Goal: Transaction & Acquisition: Purchase product/service

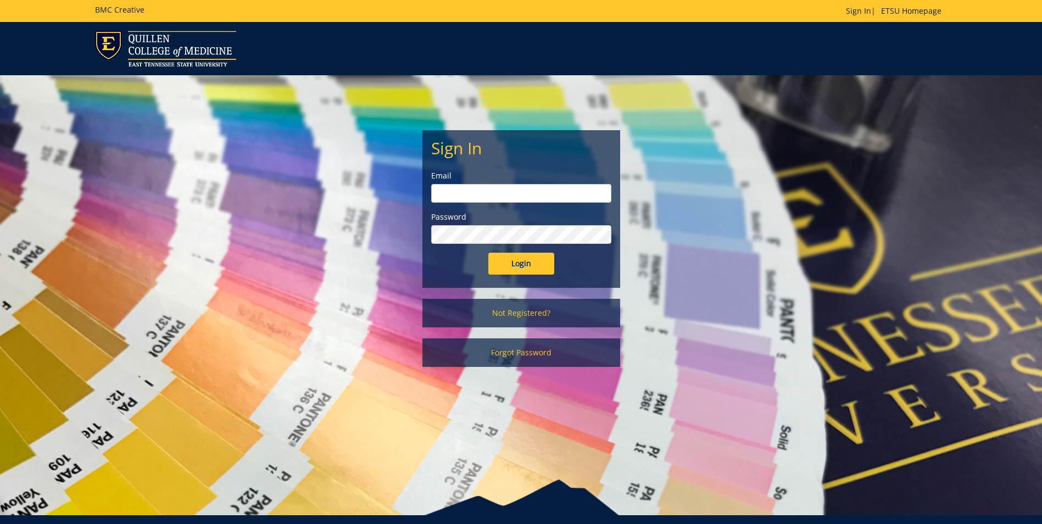
click at [481, 191] on input "email" at bounding box center [521, 193] width 180 height 19
type input "[EMAIL_ADDRESS][DOMAIN_NAME]"
click at [488, 253] on input "Login" at bounding box center [521, 264] width 66 height 22
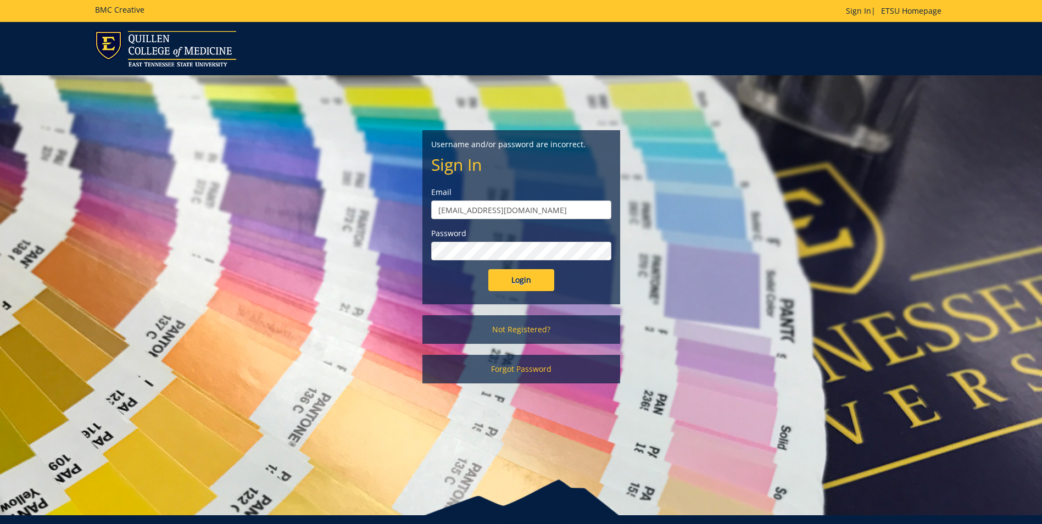
click at [488, 269] on input "Login" at bounding box center [521, 280] width 66 height 22
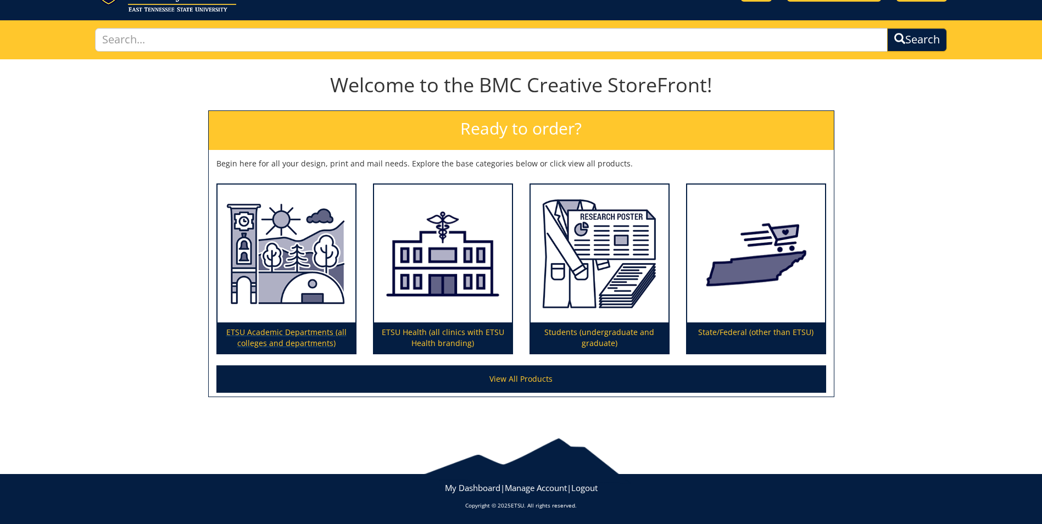
scroll to position [57, 0]
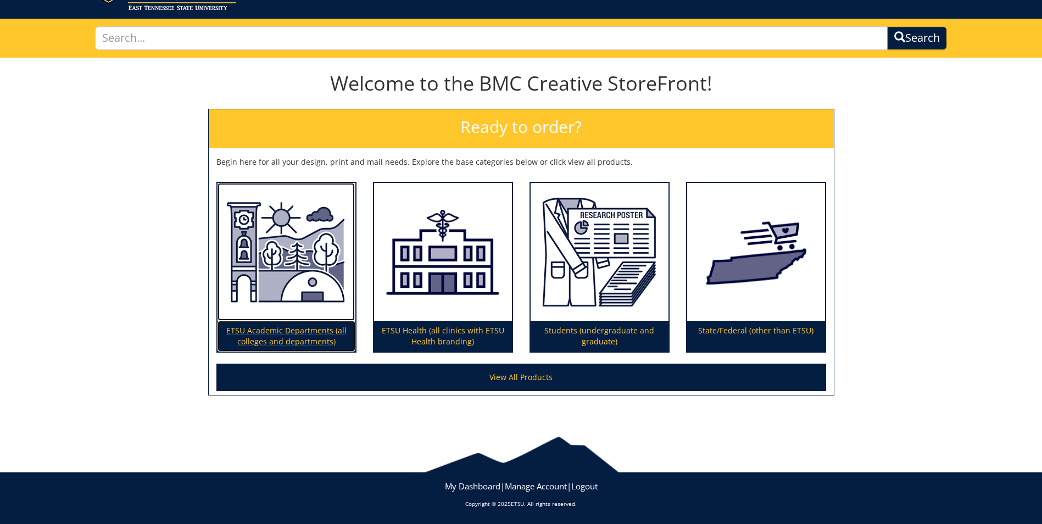
click at [279, 272] on img at bounding box center [287, 252] width 138 height 138
click at [310, 259] on img at bounding box center [287, 252] width 138 height 138
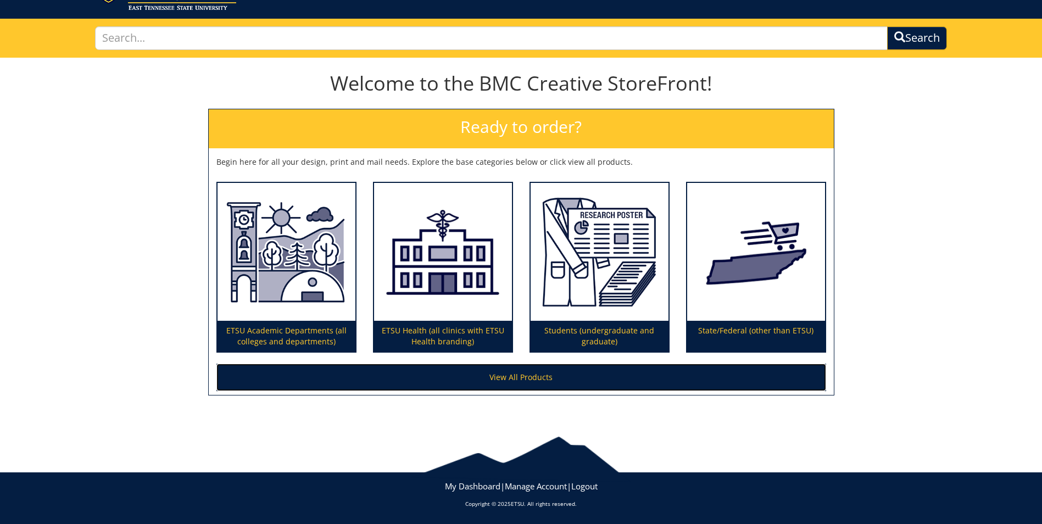
click at [595, 381] on link "View All Products" at bounding box center [521, 377] width 610 height 27
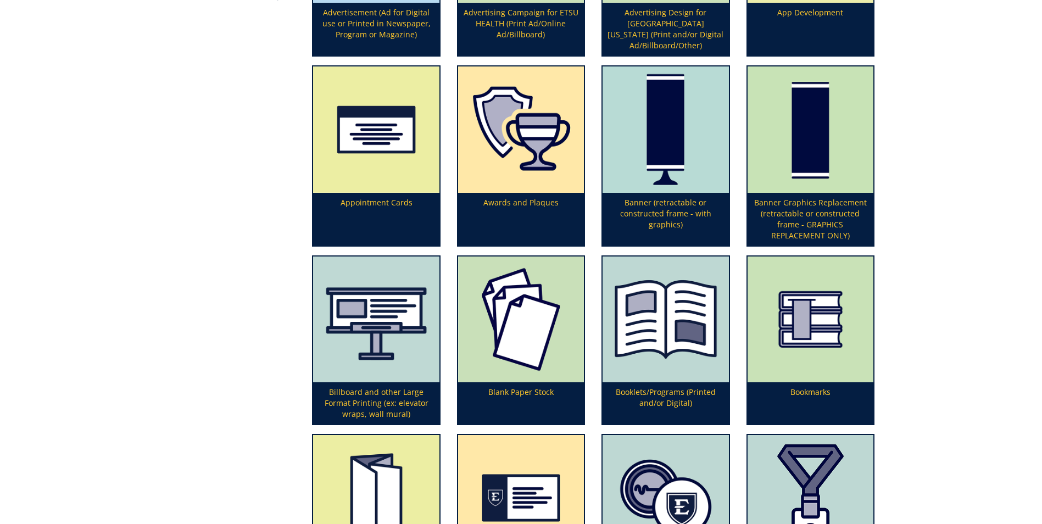
scroll to position [384, 0]
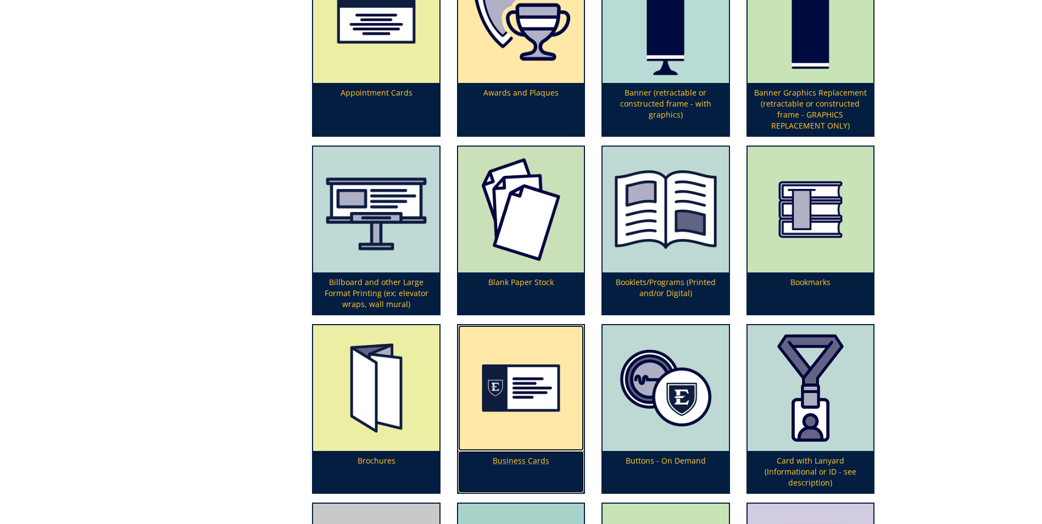
click at [497, 390] on img at bounding box center [521, 388] width 126 height 126
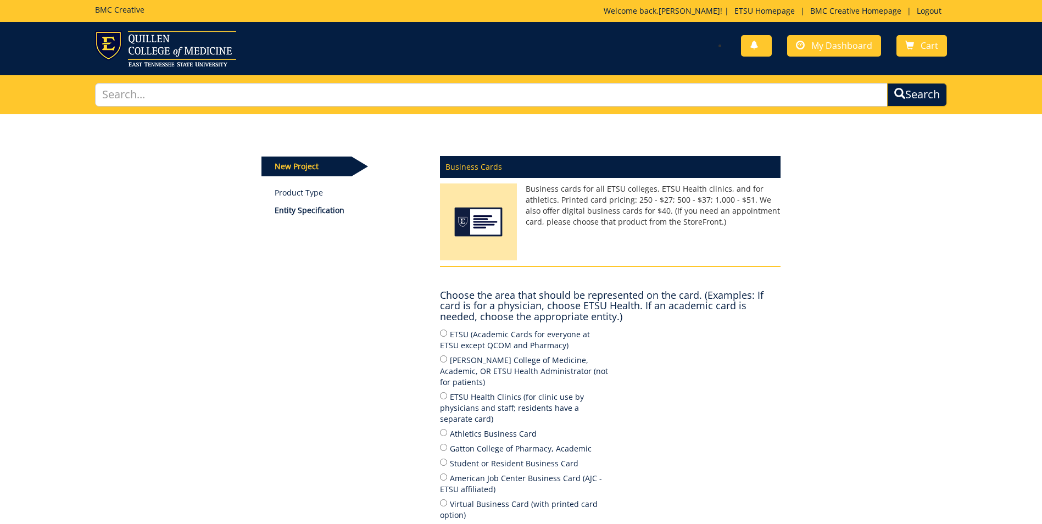
scroll to position [55, 0]
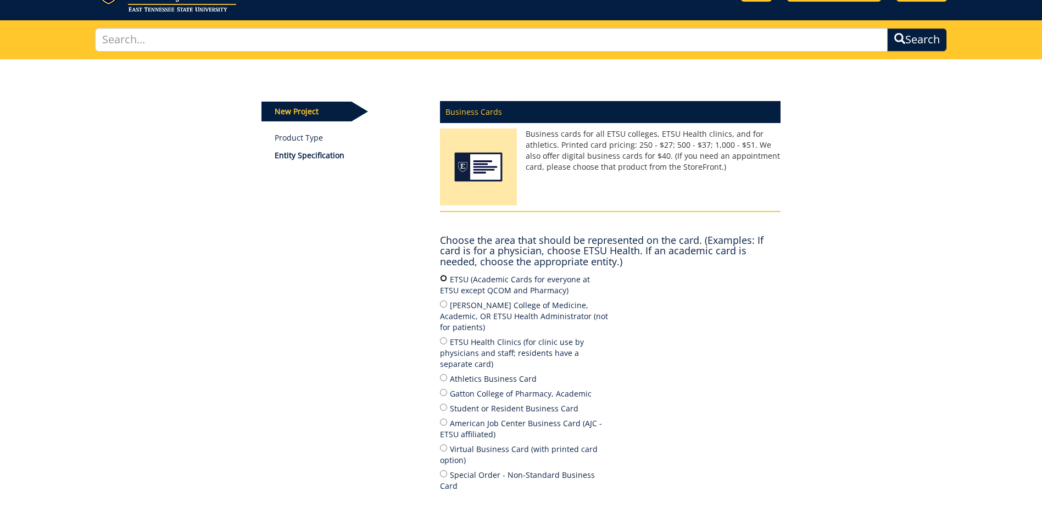
click at [445, 279] on input "ETSU (Academic Cards for everyone at ETSU except QCOM and Pharmacy)" at bounding box center [443, 278] width 7 height 7
radio input "true"
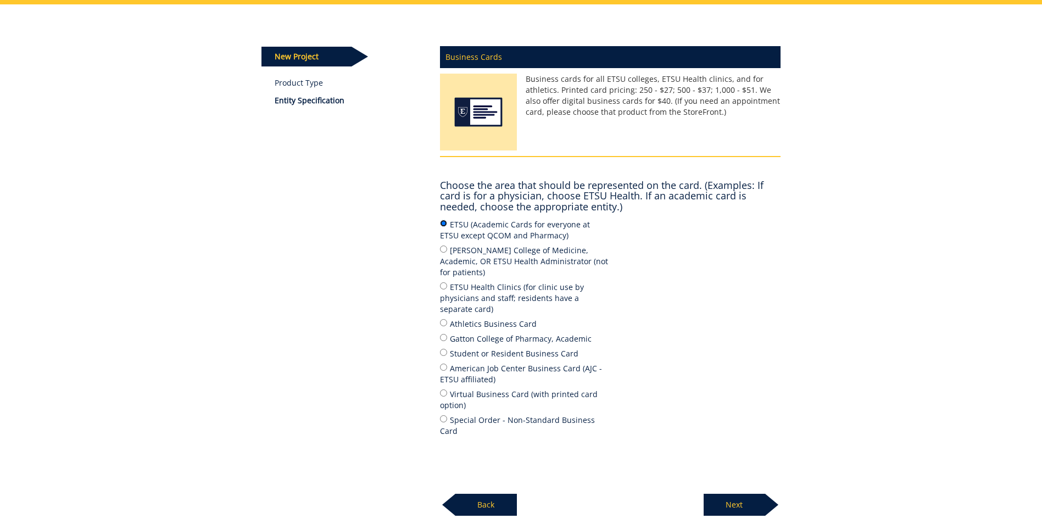
scroll to position [0, 0]
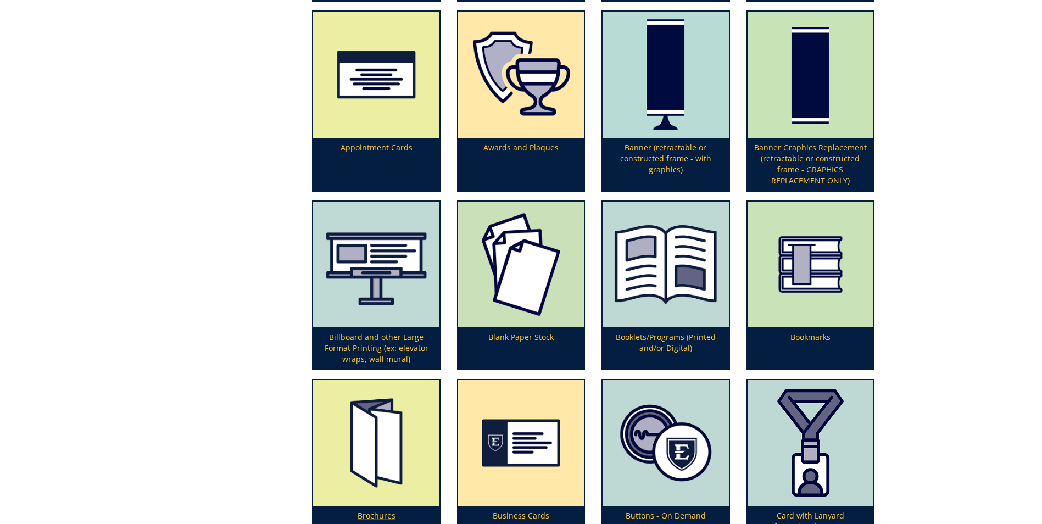
scroll to position [384, 0]
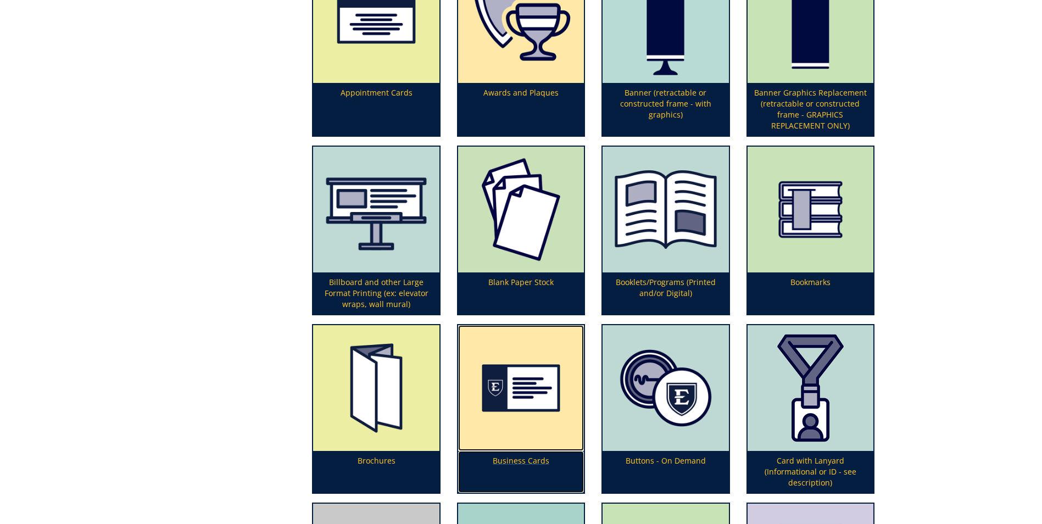
click at [495, 361] on img at bounding box center [521, 388] width 126 height 126
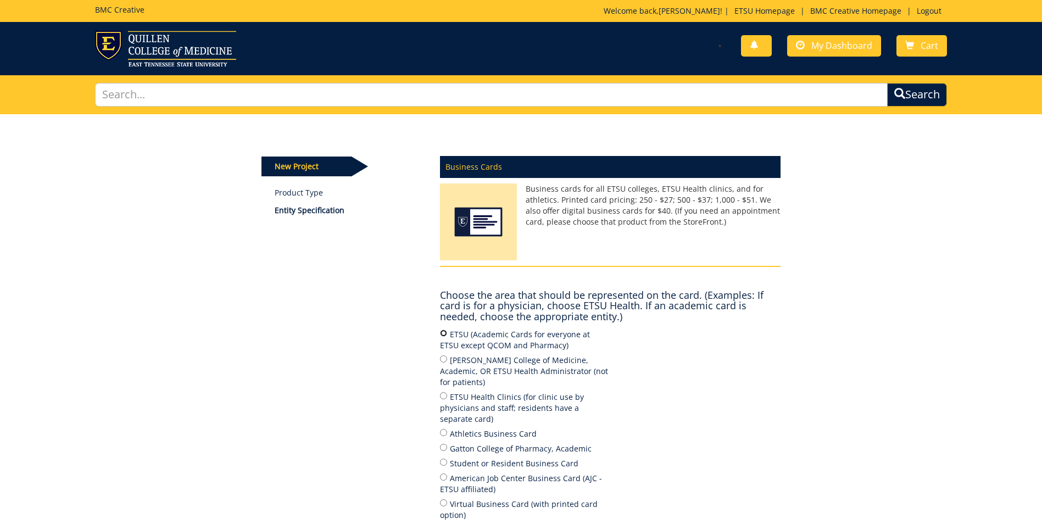
click at [443, 335] on input "ETSU (Academic Cards for everyone at ETSU except QCOM and Pharmacy)" at bounding box center [443, 333] width 7 height 7
radio input "true"
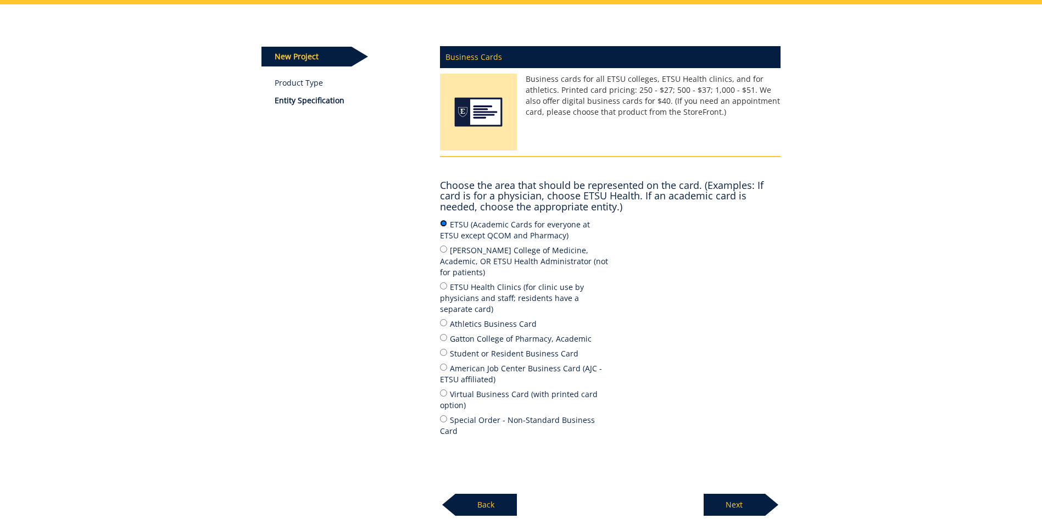
scroll to position [165, 0]
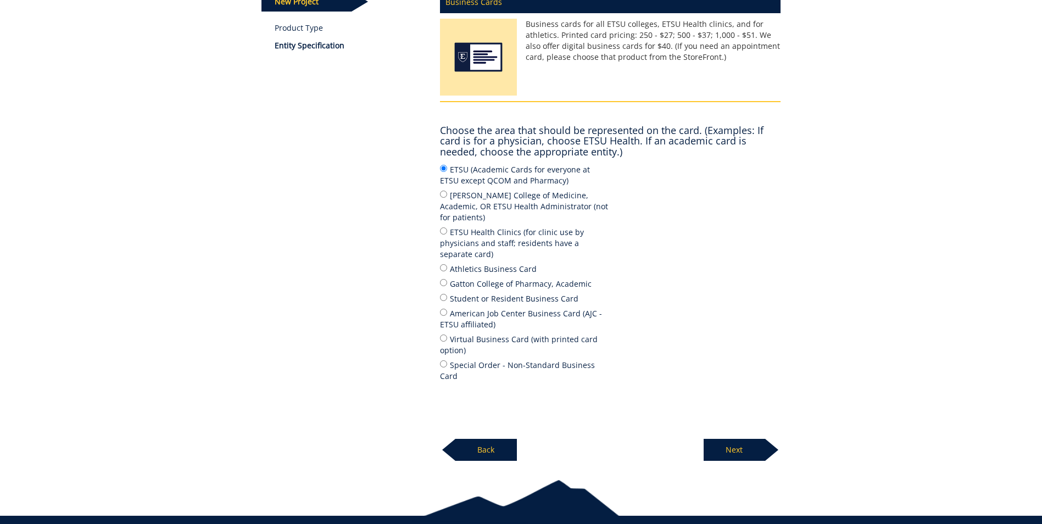
click at [725, 439] on p "Next" at bounding box center [735, 450] width 62 height 22
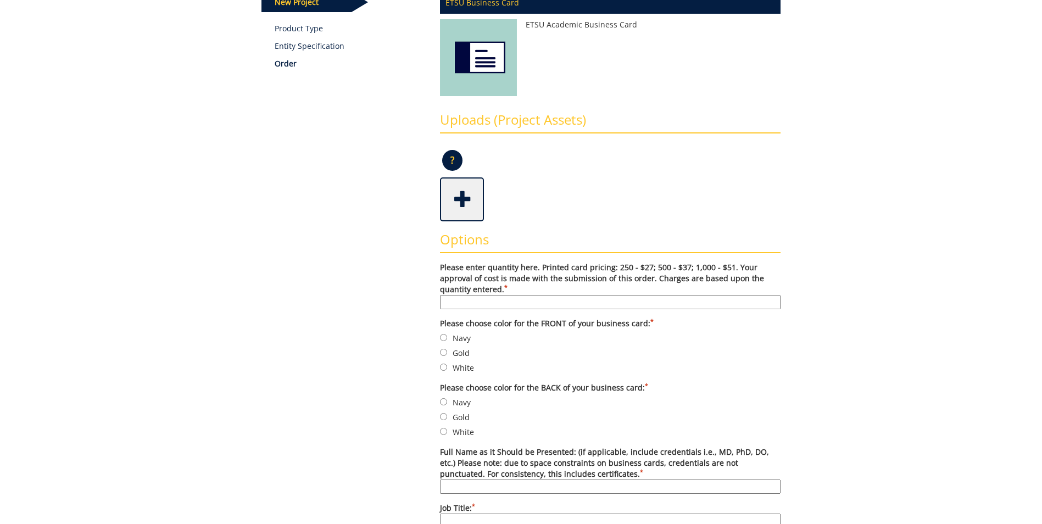
scroll to position [220, 0]
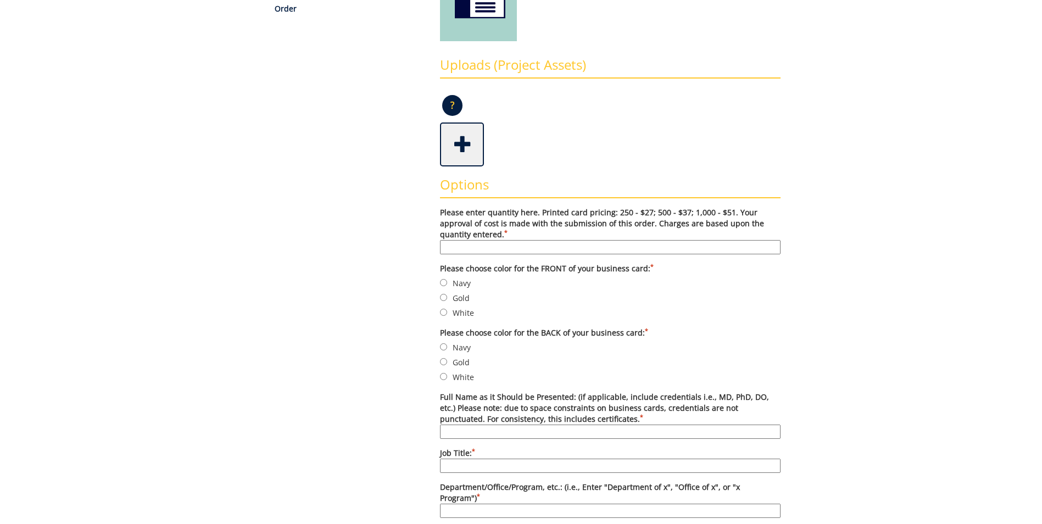
click at [587, 247] on input "Please enter quantity here. Printed card pricing: 250 - $27; 500 - $37; 1,000 -…" at bounding box center [610, 247] width 341 height 14
type input "500"
click at [444, 282] on input "Navy" at bounding box center [443, 282] width 7 height 7
radio input "true"
click at [443, 298] on input "Gold" at bounding box center [443, 297] width 7 height 7
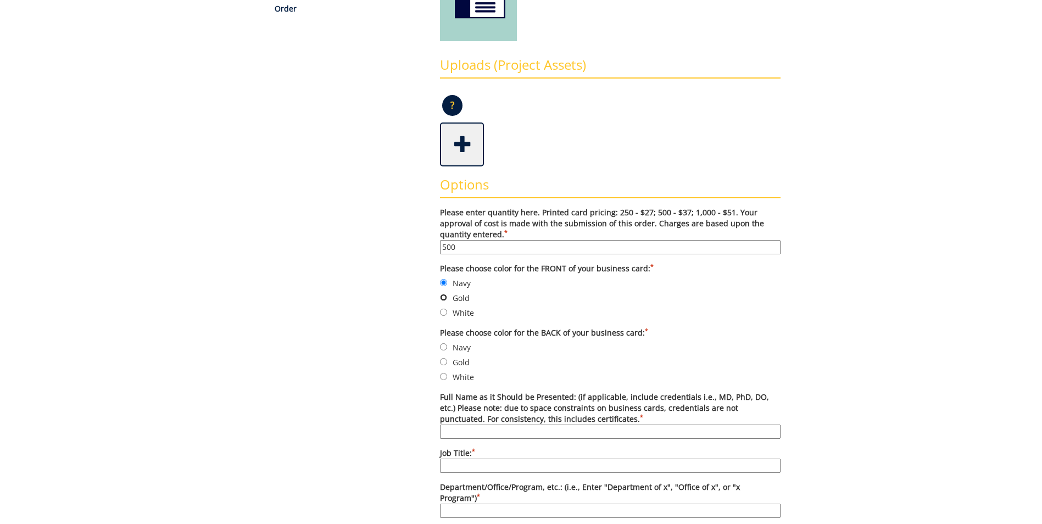
radio input "true"
click at [443, 376] on input "White" at bounding box center [443, 376] width 7 height 7
radio input "true"
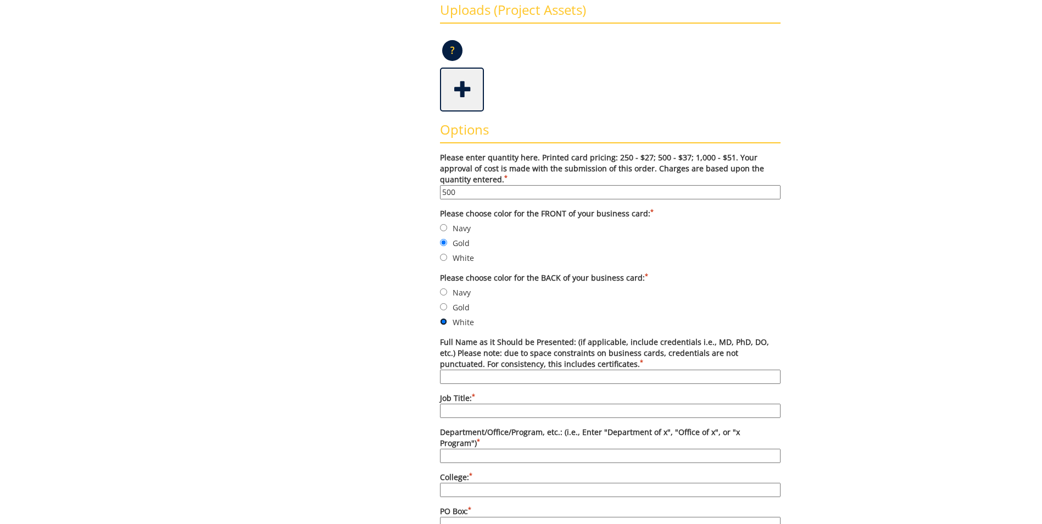
scroll to position [330, 0]
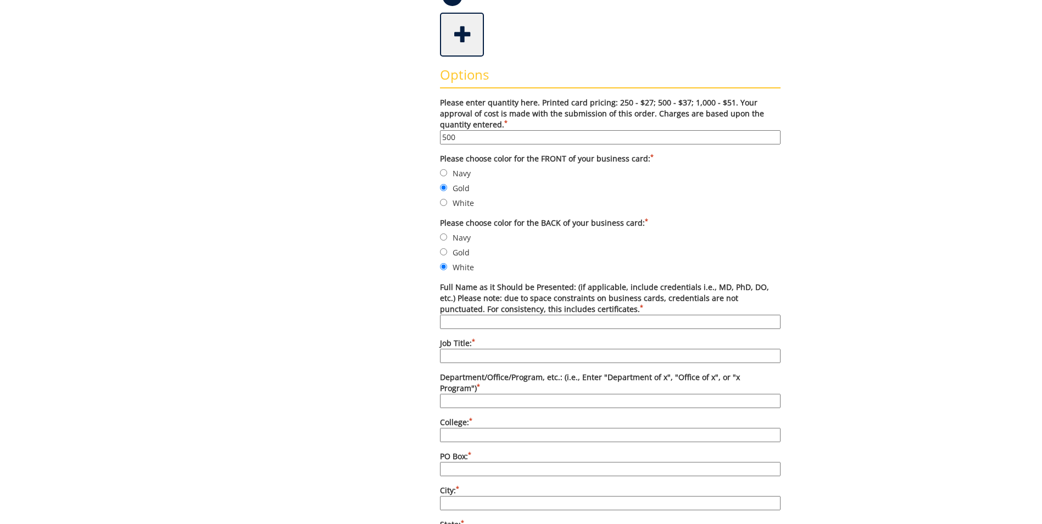
click at [549, 322] on input "Full Name as it Should be Presented: (if applicable, include credentials i.e., …" at bounding box center [610, 322] width 341 height 14
type input "[PERSON_NAME], Ed.D."
click at [492, 354] on input "Job Title: *" at bounding box center [610, 356] width 341 height 14
type input "Lead Student Success Specialist"
click at [495, 394] on input "Department/Office/Program, etc.: (i.e., Enter "Department of x", "Office of x",…" at bounding box center [610, 401] width 341 height 14
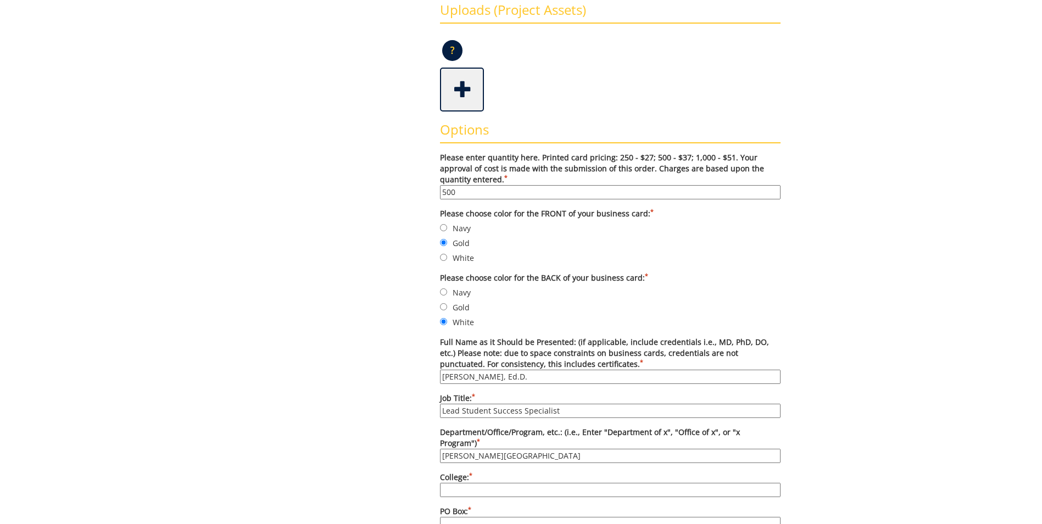
scroll to position [0, 0]
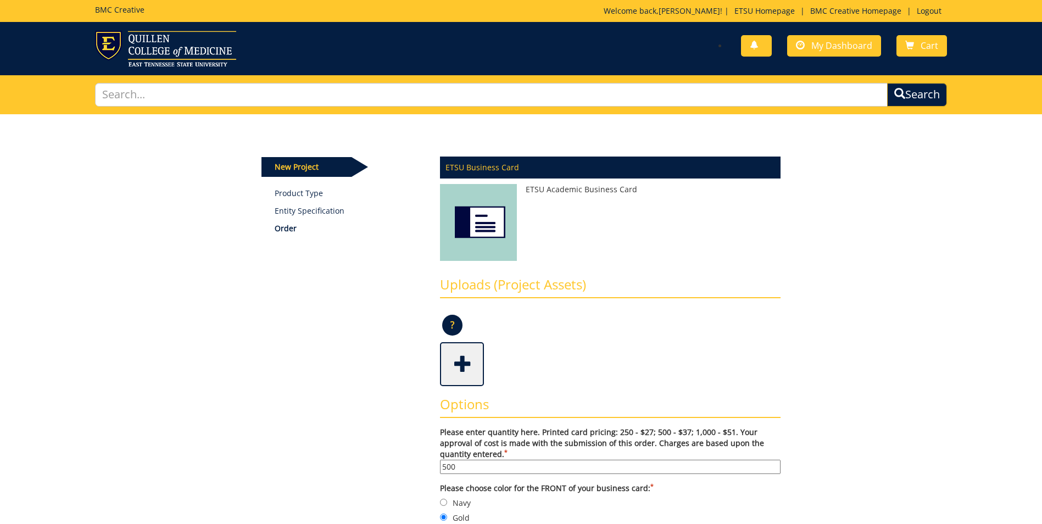
type input "[PERSON_NAME][GEOGRAPHIC_DATA]"
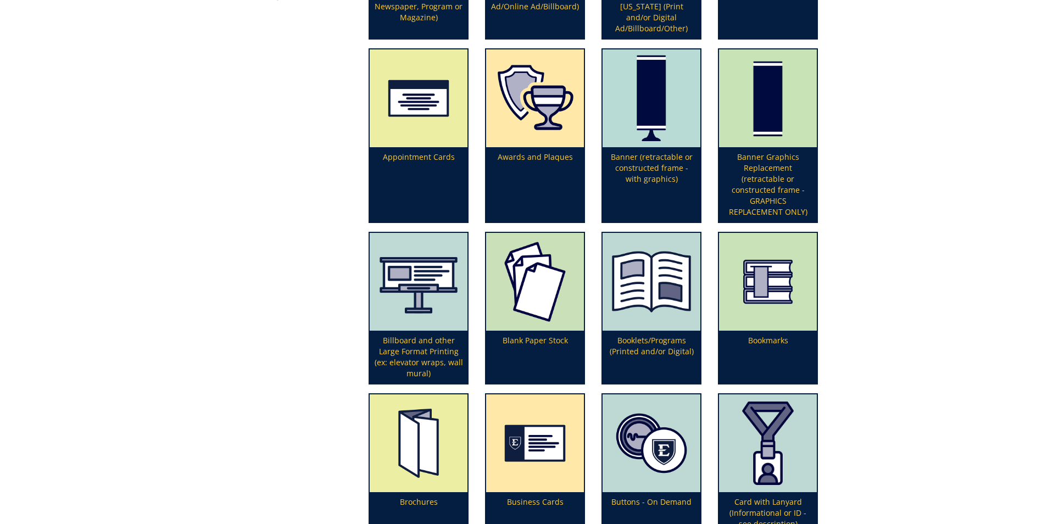
scroll to position [330, 0]
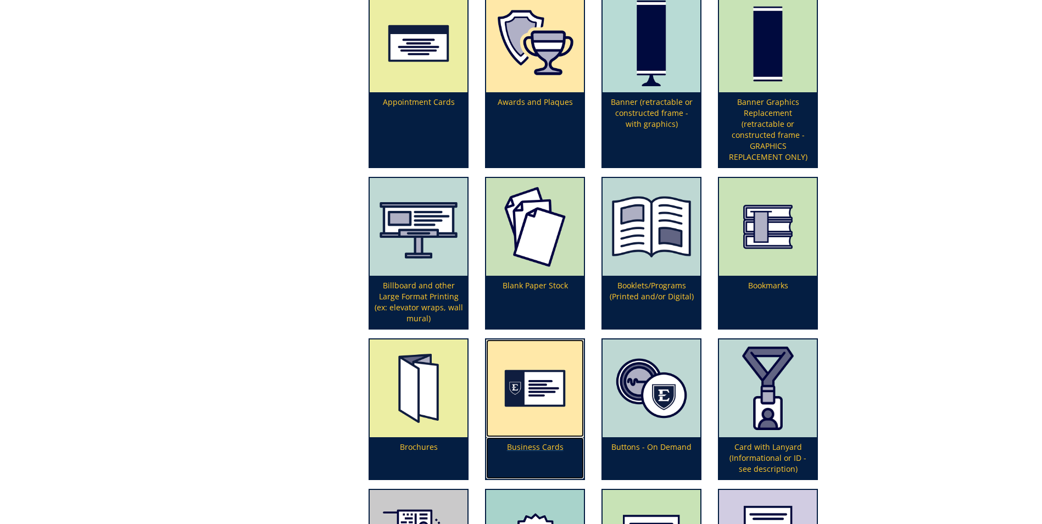
click at [550, 402] on img at bounding box center [535, 388] width 98 height 98
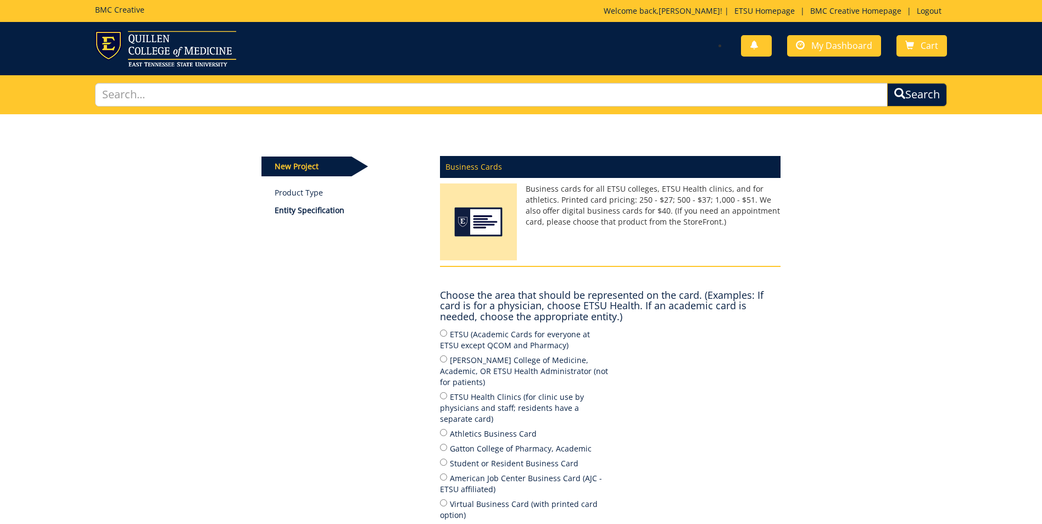
scroll to position [55, 0]
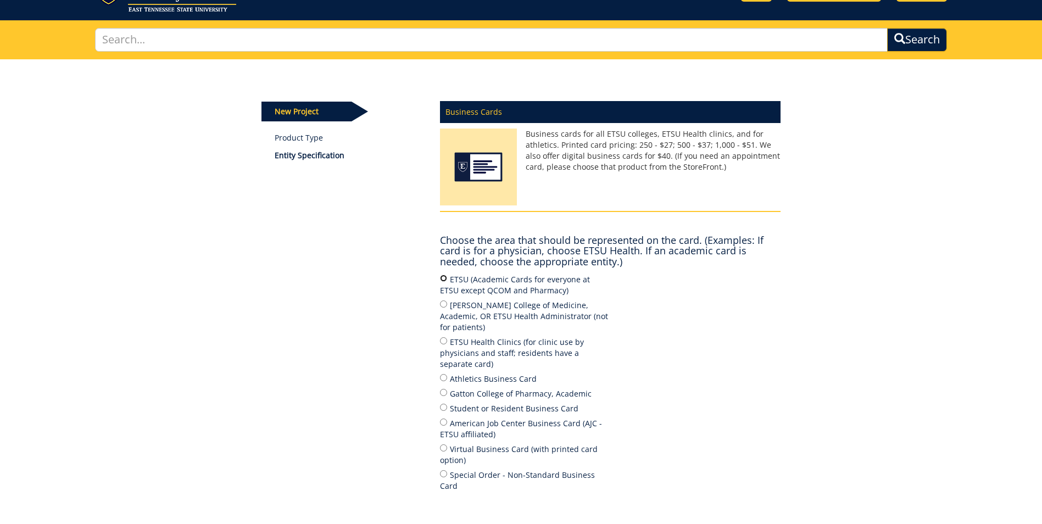
click at [442, 277] on input "ETSU (Academic Cards for everyone at ETSU except QCOM and Pharmacy)" at bounding box center [443, 278] width 7 height 7
radio input "true"
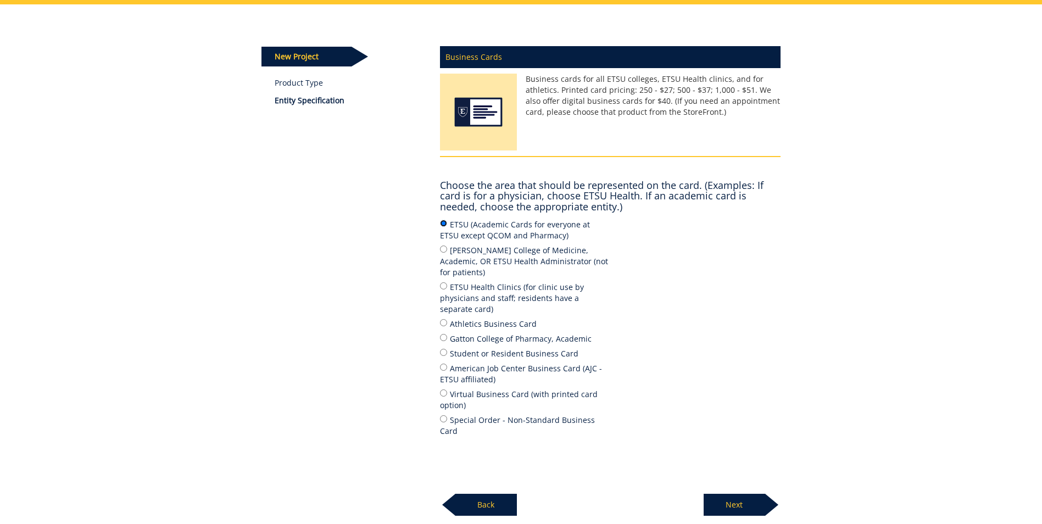
scroll to position [165, 0]
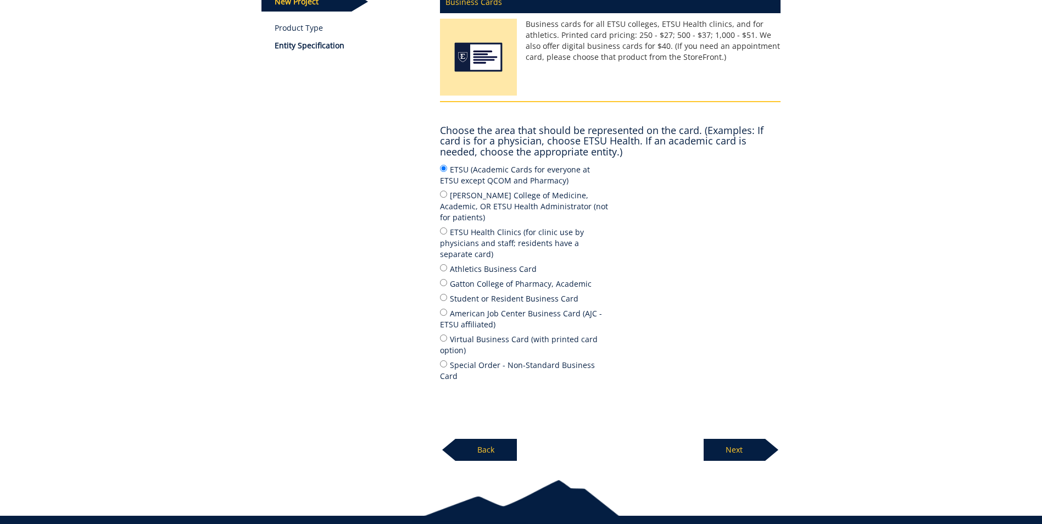
click at [739, 439] on p "Next" at bounding box center [735, 450] width 62 height 22
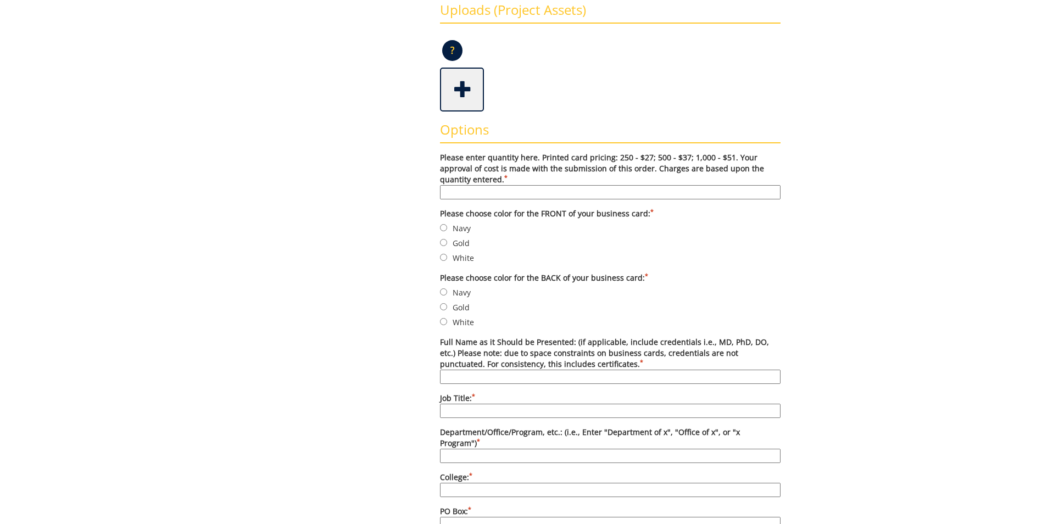
scroll to position [384, 0]
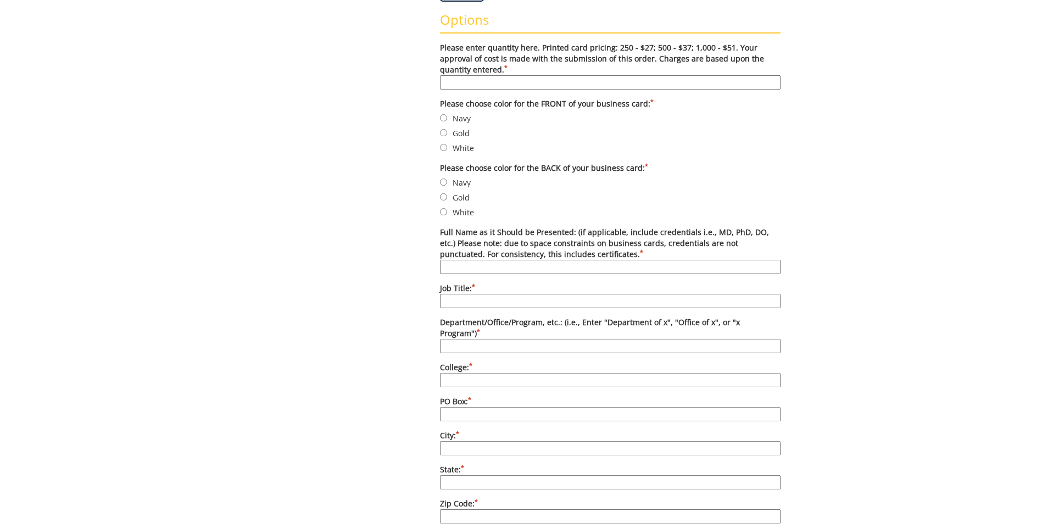
click at [472, 361] on sup "*" at bounding box center [470, 365] width 3 height 8
click at [472, 373] on input "College: *" at bounding box center [610, 380] width 341 height 14
click at [467, 362] on label "College: *" at bounding box center [610, 374] width 341 height 25
click at [467, 373] on input "College: *" at bounding box center [610, 380] width 341 height 14
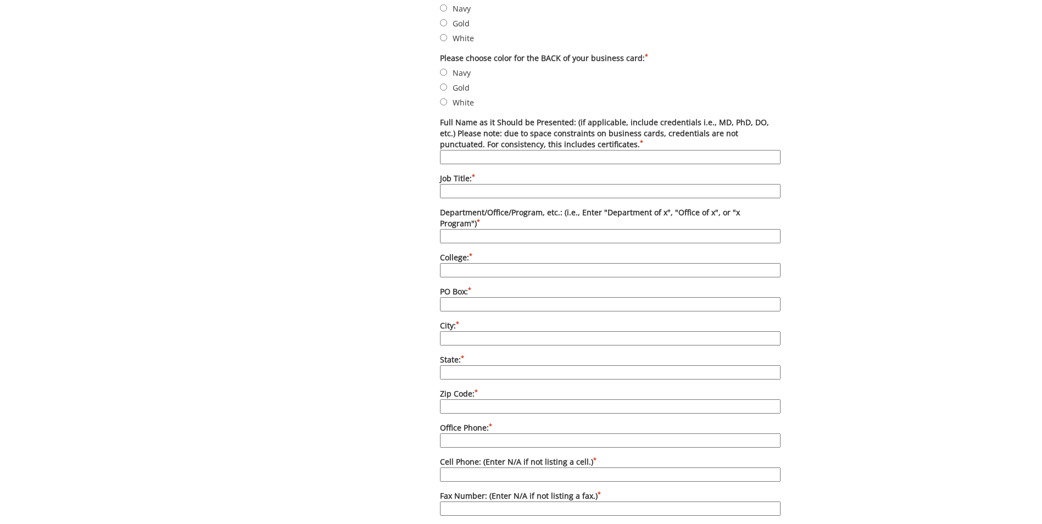
scroll to position [439, 0]
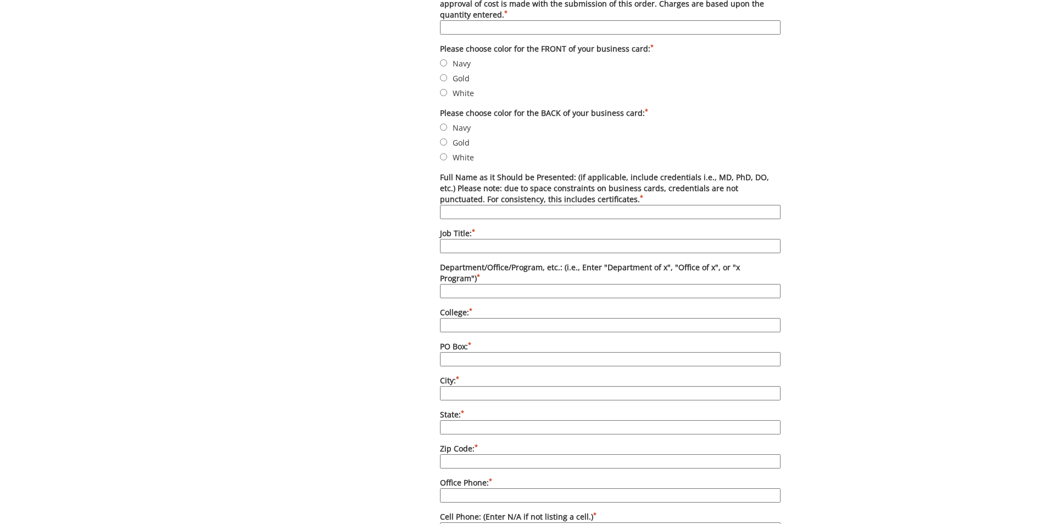
click at [483, 215] on input "Full Name as it Should be Presented: (if applicable, include credentials i.e., …" at bounding box center [610, 212] width 341 height 14
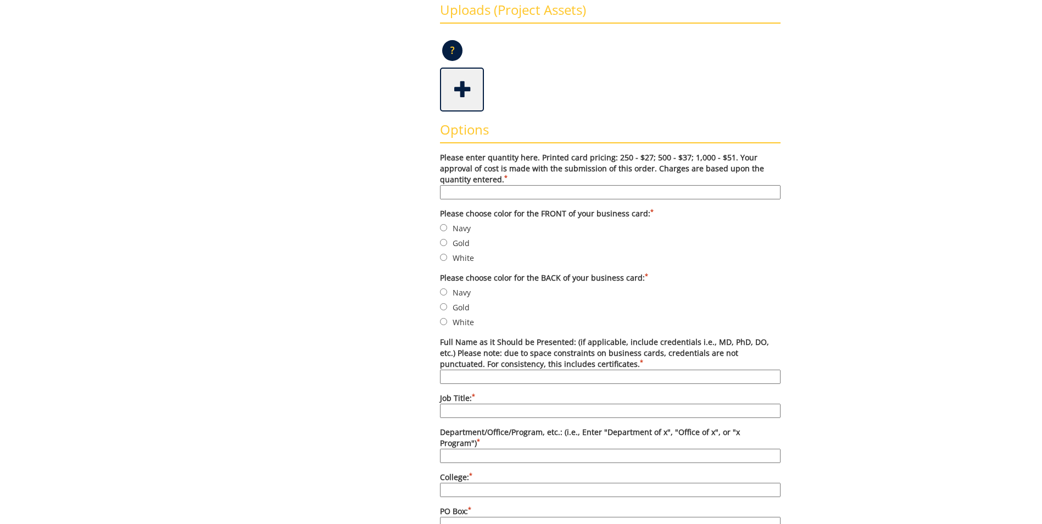
scroll to position [220, 0]
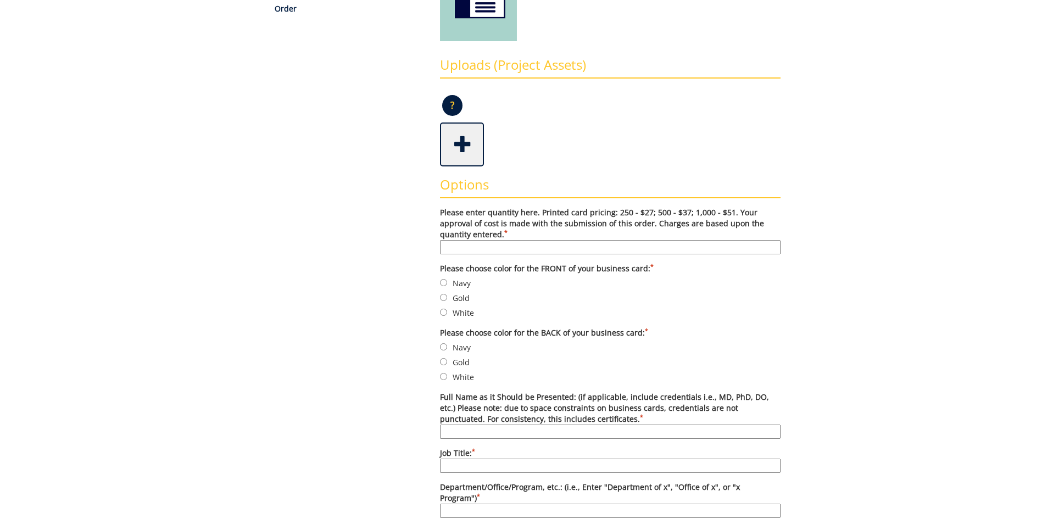
click at [513, 248] on input "Please enter quantity here. Printed card pricing: 250 - $27; 500 - $37; 1,000 -…" at bounding box center [610, 247] width 341 height 14
type input "500"
click at [444, 294] on input "Gold" at bounding box center [443, 297] width 7 height 7
radio input "true"
click at [443, 377] on input "White" at bounding box center [443, 376] width 7 height 7
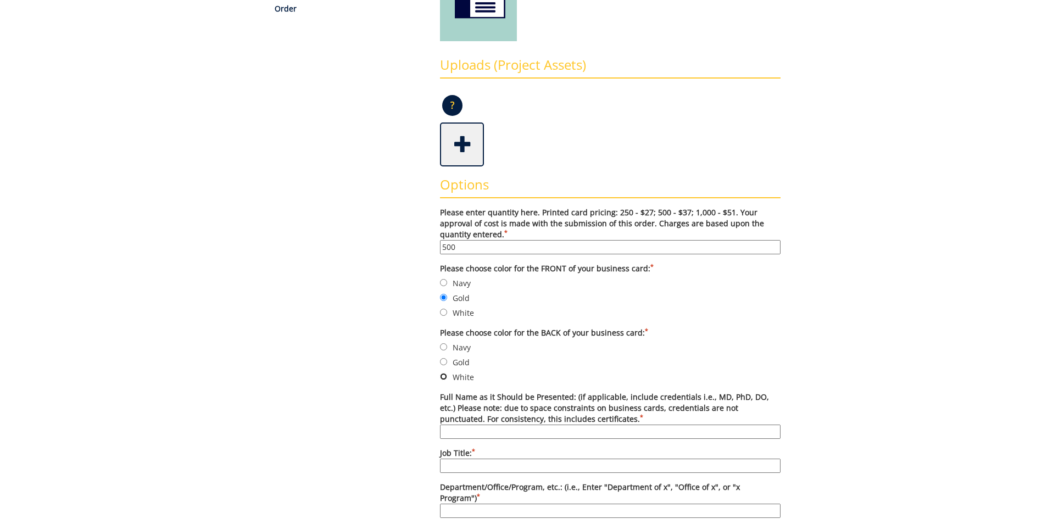
radio input "true"
click at [483, 432] on input "Full Name as it Should be Presented: (if applicable, include credentials i.e., …" at bounding box center [610, 432] width 341 height 14
type input "[PERSON_NAME], Ed.D."
click at [486, 465] on input "Job Title: *" at bounding box center [610, 466] width 341 height 14
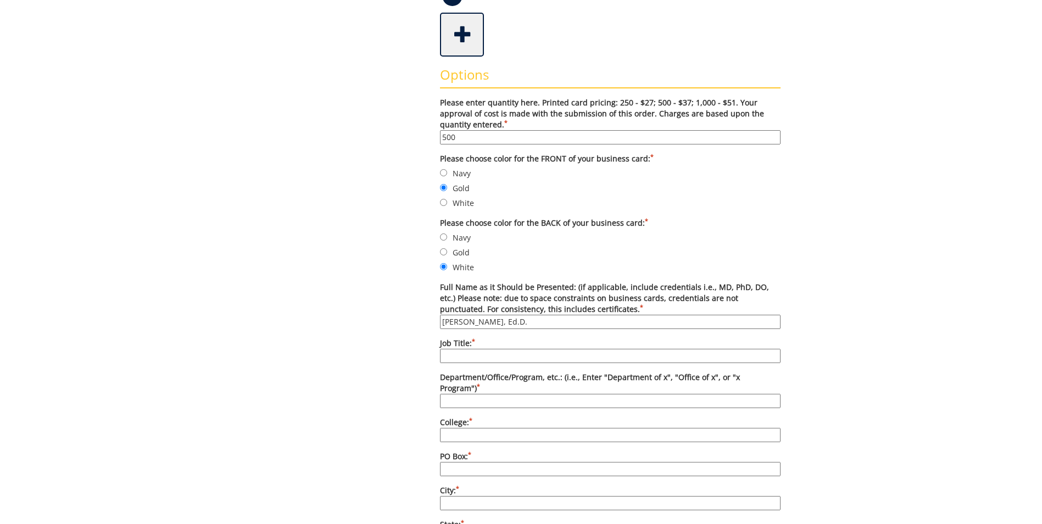
scroll to position [384, 0]
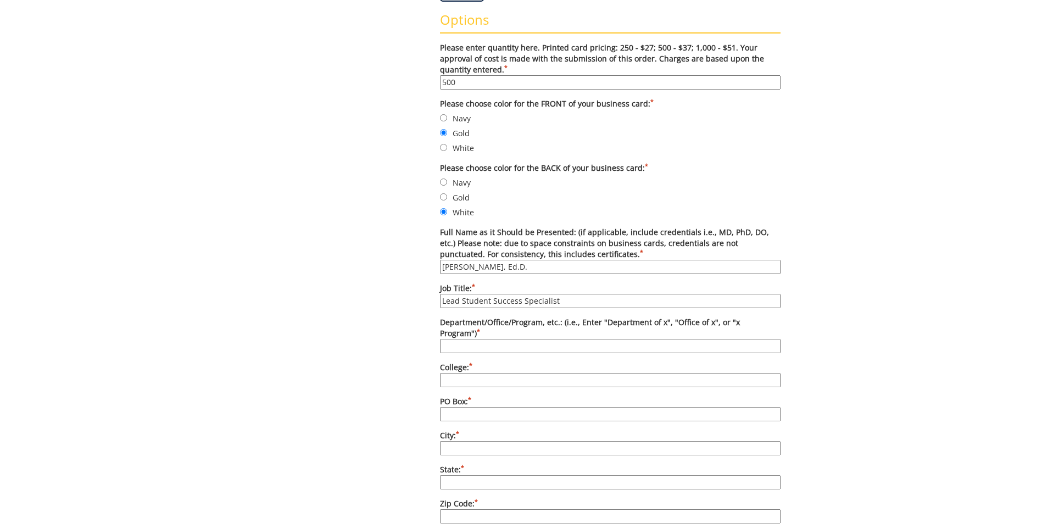
type input "Lead Student Success Specialist"
click at [545, 339] on input "Department/Office/Program, etc.: (i.e., Enter "Department of x", "Office of x",…" at bounding box center [610, 346] width 341 height 14
type input "[PERSON_NAME][GEOGRAPHIC_DATA]"
click at [529, 373] on input "College: *" at bounding box center [610, 380] width 341 height 14
type input "Student Life & Enrollment"
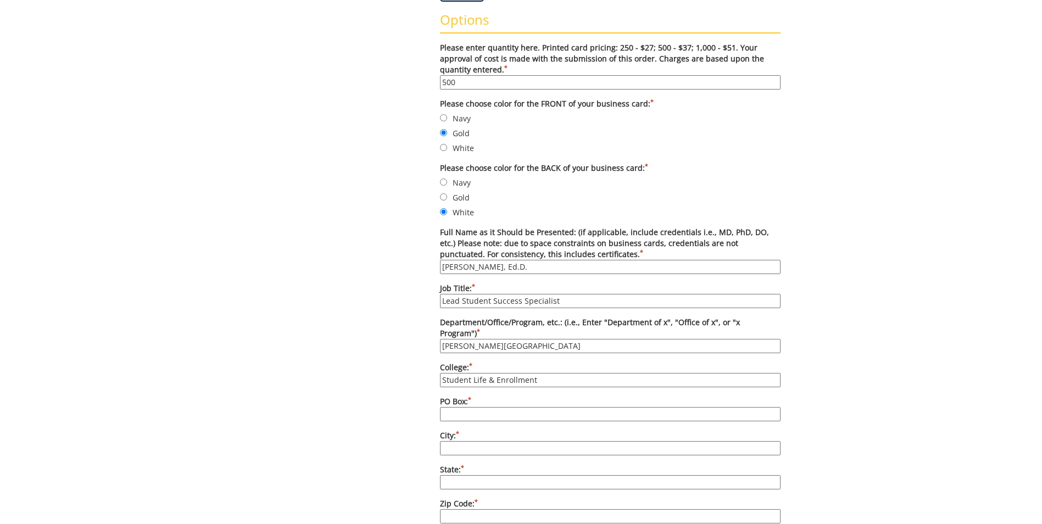
click at [522, 407] on input "PO Box: *" at bounding box center [610, 414] width 341 height 14
type input "70705"
click at [504, 441] on input "City: *" at bounding box center [610, 448] width 341 height 14
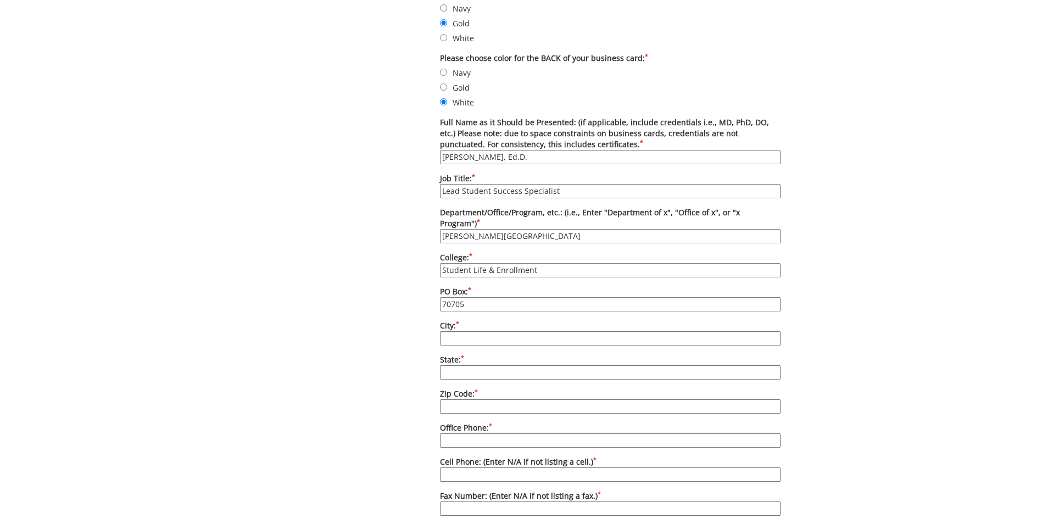
scroll to position [549, 0]
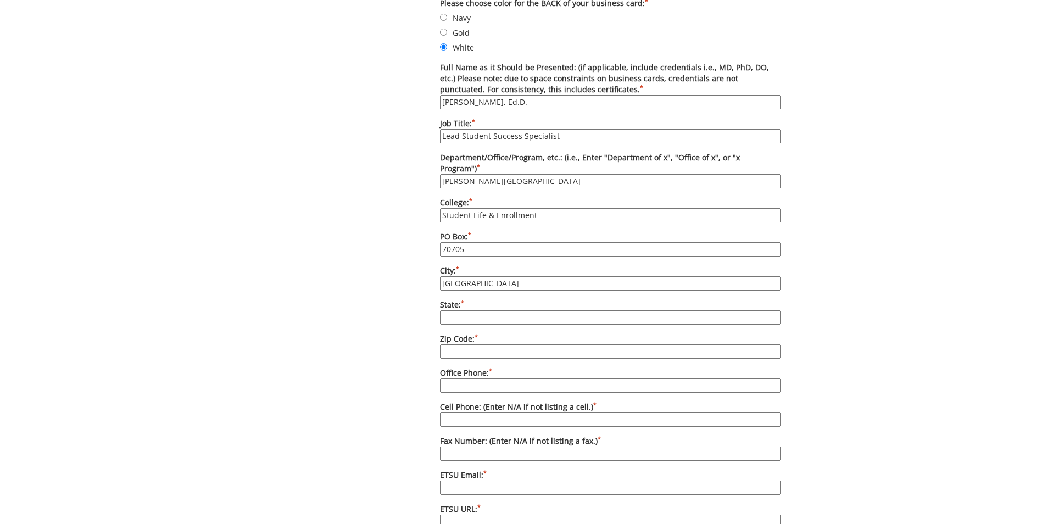
type input "[GEOGRAPHIC_DATA]"
type input "TN"
click at [562, 344] on input "Zip Code: *" at bounding box center [610, 351] width 341 height 14
type input "37614"
click at [567, 378] on input "Office Phone: *" at bounding box center [610, 385] width 341 height 14
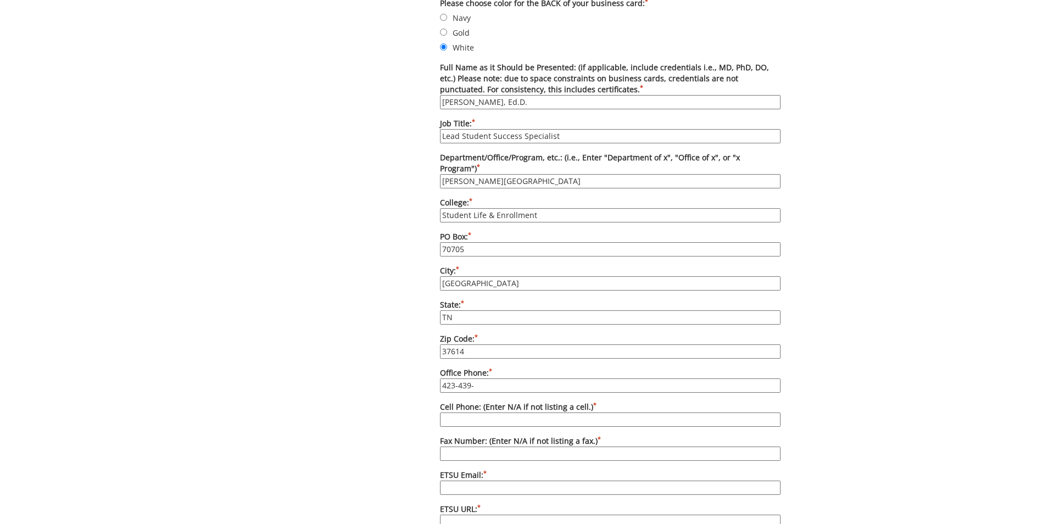
click at [541, 378] on input "423-439-" at bounding box center [610, 385] width 341 height 14
type input "[PHONE_NUMBER]"
click at [540, 413] on input "Cell Phone: (Enter N/A if not listing a cell.) *" at bounding box center [610, 420] width 341 height 14
type input "N/A"
click at [540, 447] on input "Fax Number: (Enter N/A if not listing a fax.) *" at bounding box center [610, 454] width 341 height 14
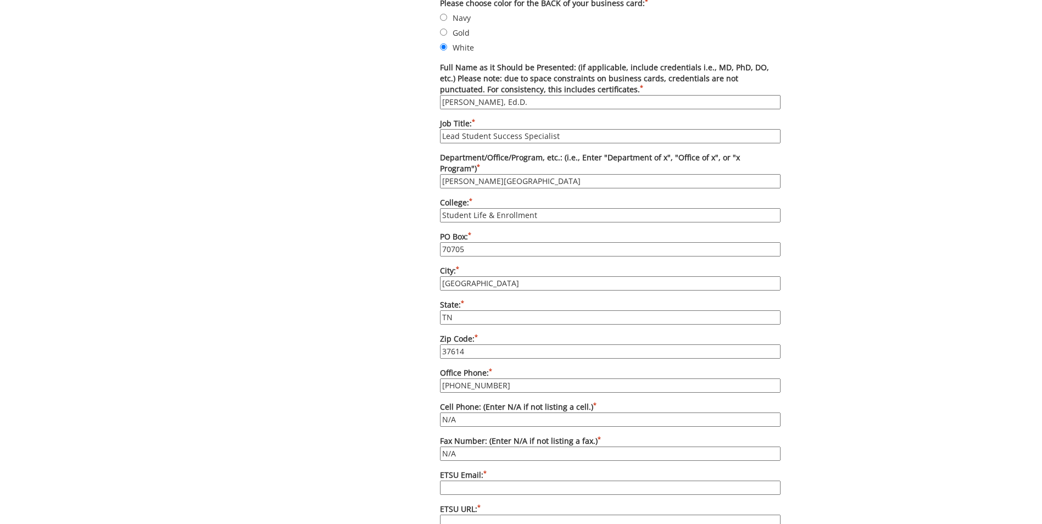
type input "N/A"
click at [541, 481] on input "ETSU Email: *" at bounding box center [610, 488] width 341 height 14
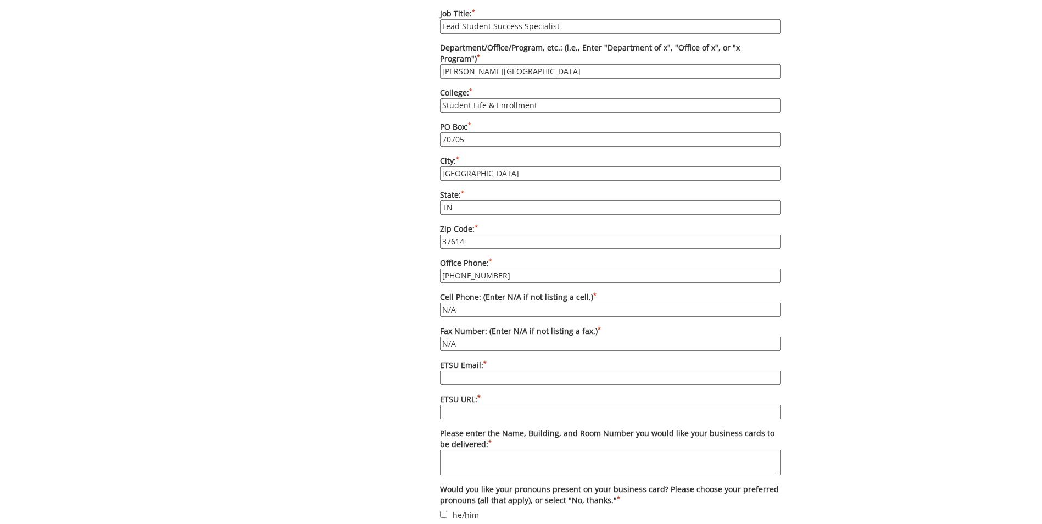
scroll to position [714, 0]
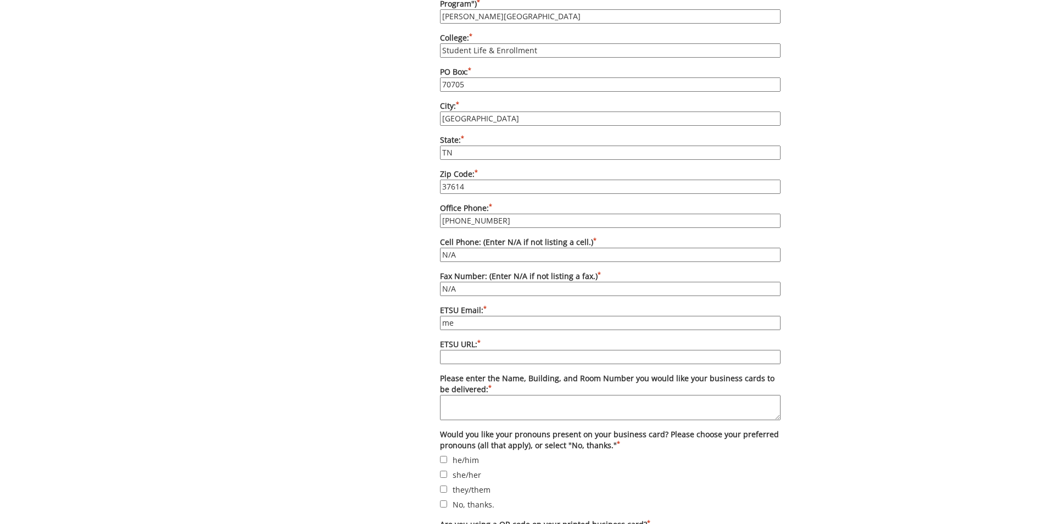
type input "[EMAIL_ADDRESS][DOMAIN_NAME]"
click at [493, 350] on input "ETSU URL: *" at bounding box center [610, 357] width 341 height 14
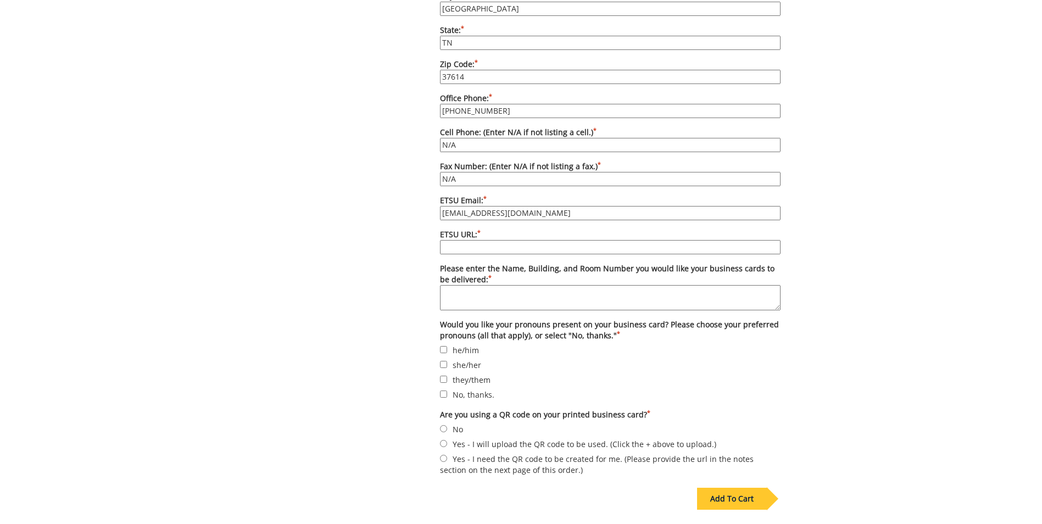
paste input "[URL][DOMAIN_NAME]"
type input "[URL][DOMAIN_NAME]"
click at [509, 285] on textarea "Please enter the Name, Building, and Room Number you would like your business c…" at bounding box center [610, 297] width 341 height 25
click at [441, 285] on textarea "[PERSON_NAME][GEOGRAPHIC_DATA]" at bounding box center [610, 297] width 341 height 25
click at [581, 285] on textarea "[PERSON_NAME], [PERSON_NAME][GEOGRAPHIC_DATA]" at bounding box center [610, 297] width 341 height 25
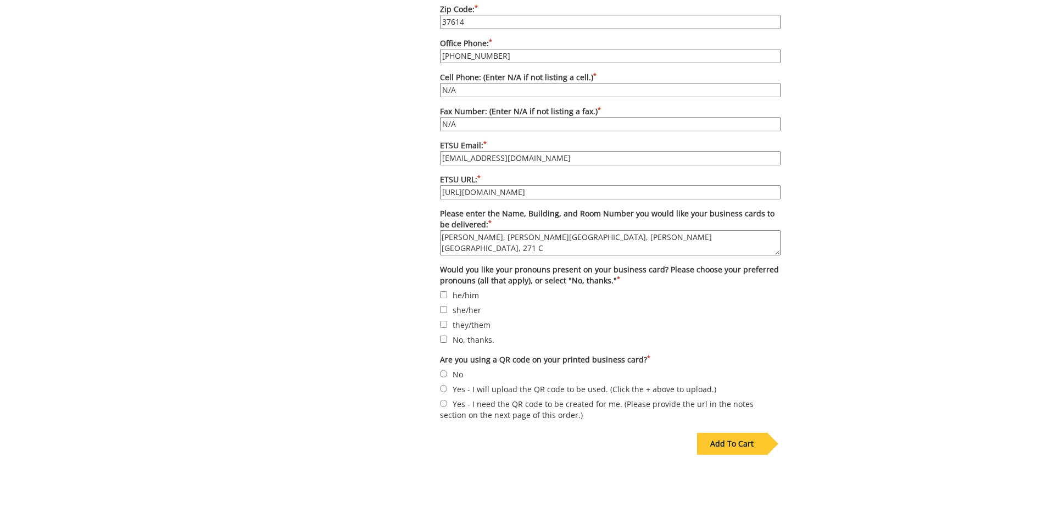
scroll to position [934, 0]
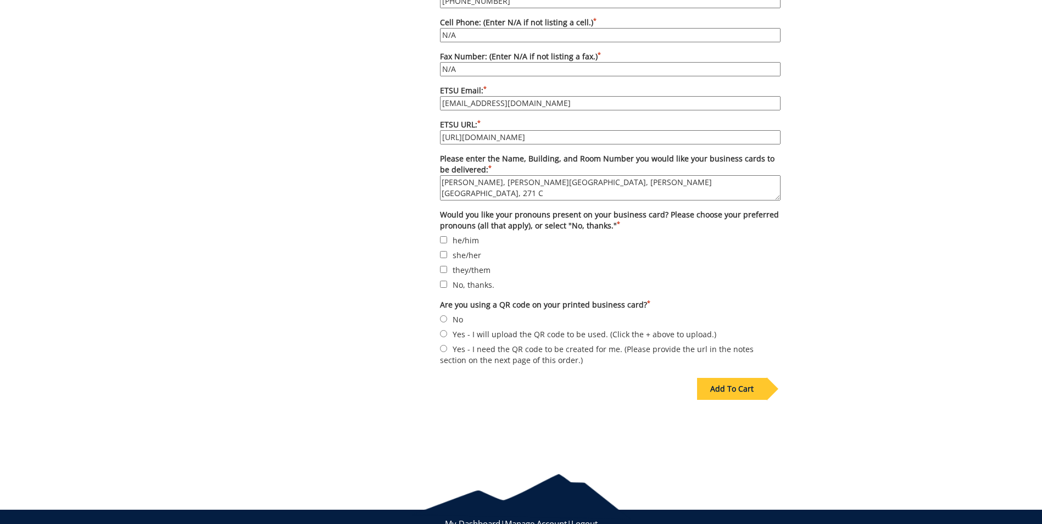
type textarea "[PERSON_NAME], [PERSON_NAME][GEOGRAPHIC_DATA], [PERSON_NAME][GEOGRAPHIC_DATA], …"
